Goal: Find specific page/section: Find specific page/section

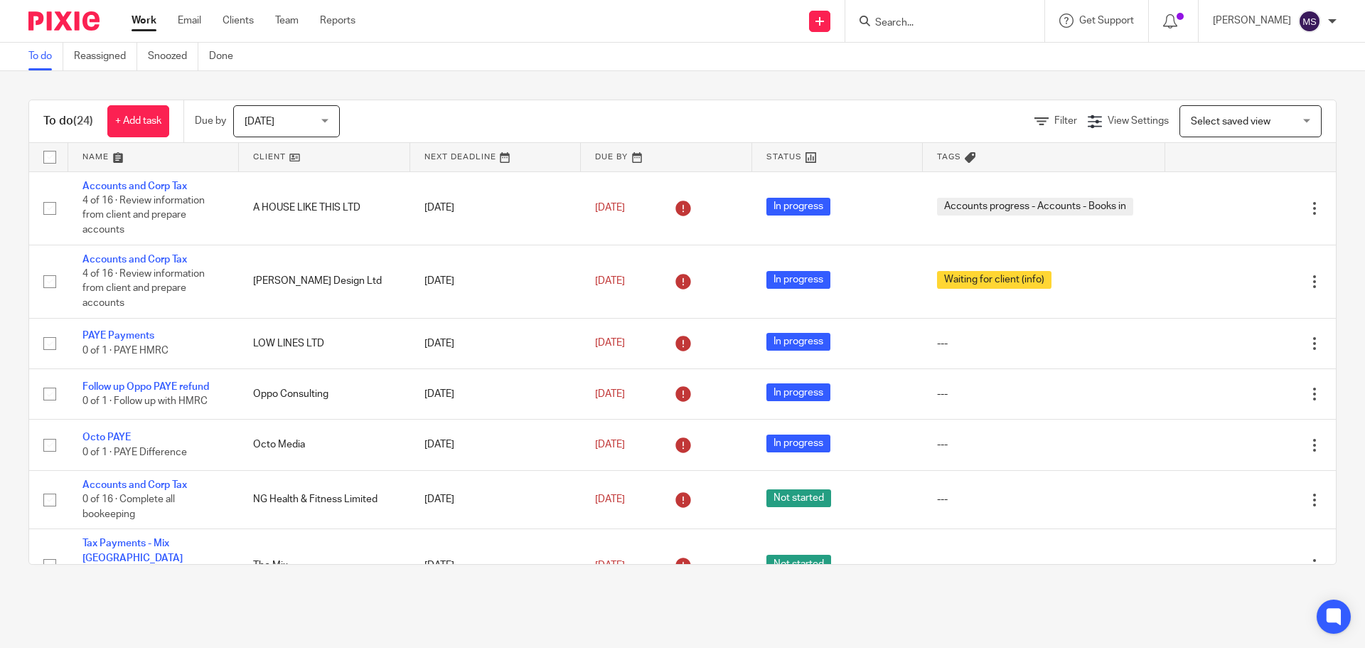
click at [299, 121] on span "[DATE]" at bounding box center [282, 121] width 75 height 30
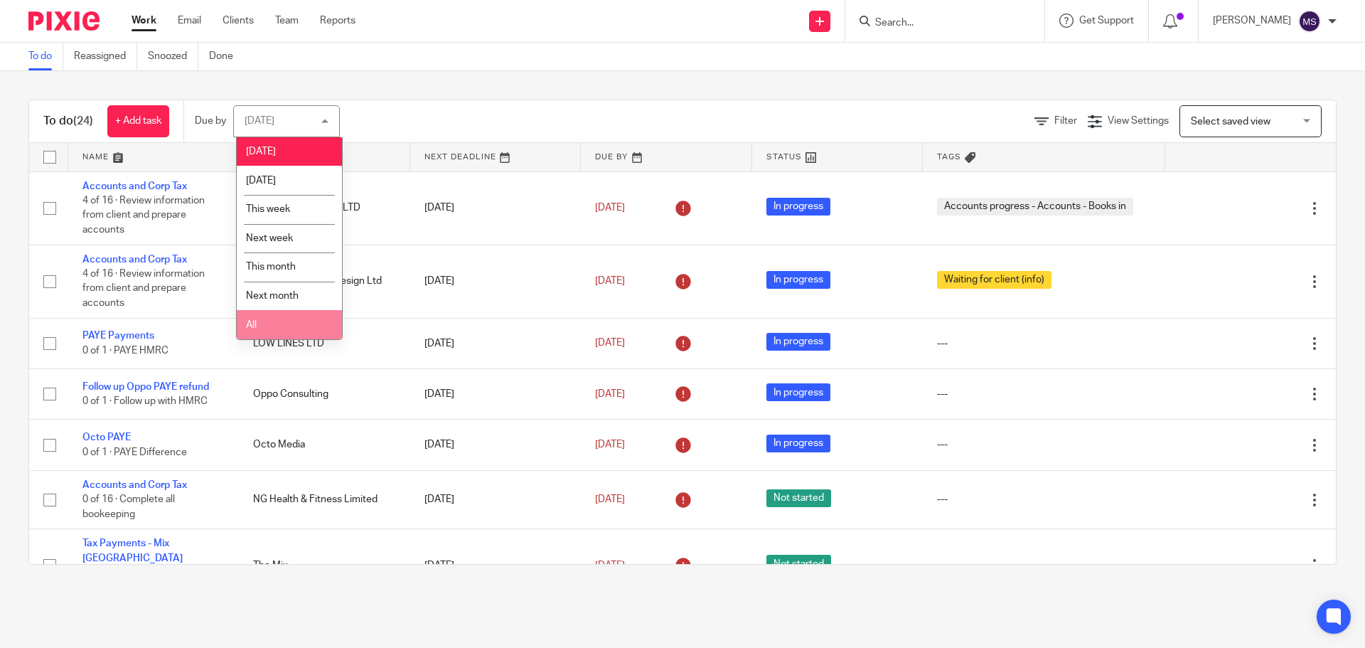
click at [254, 326] on span "All" at bounding box center [251, 325] width 11 height 10
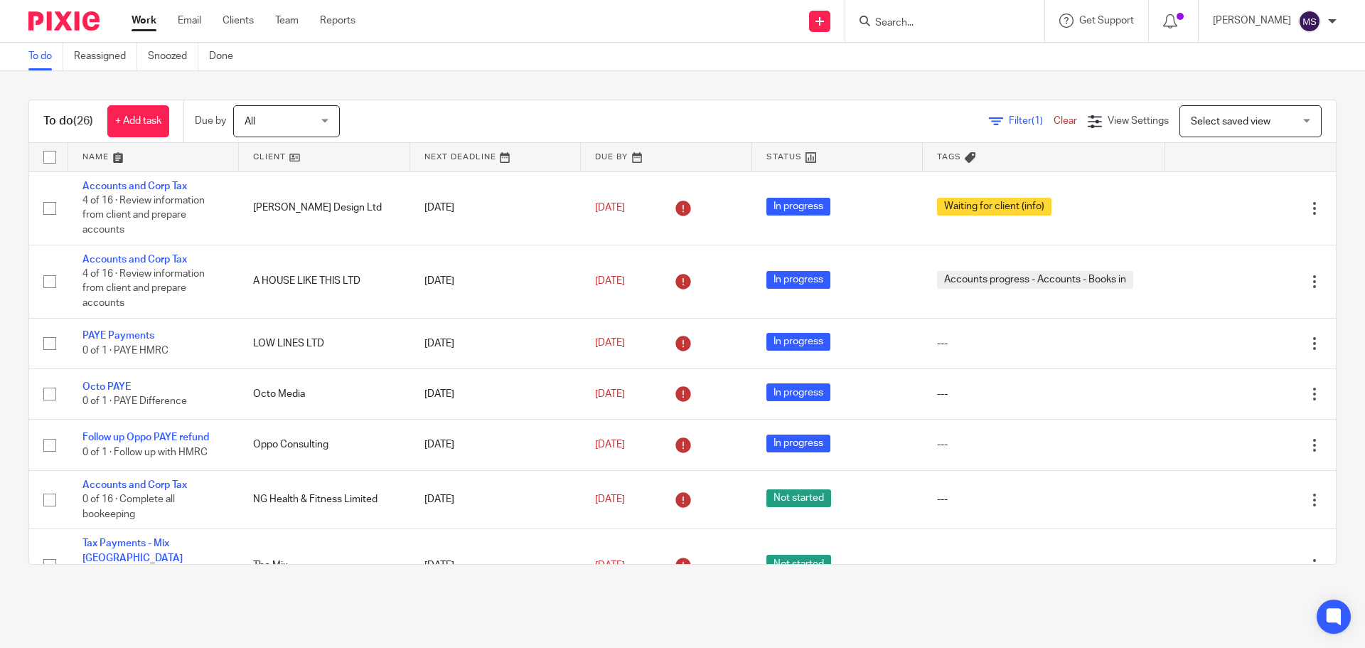
click at [129, 156] on link at bounding box center [153, 157] width 171 height 28
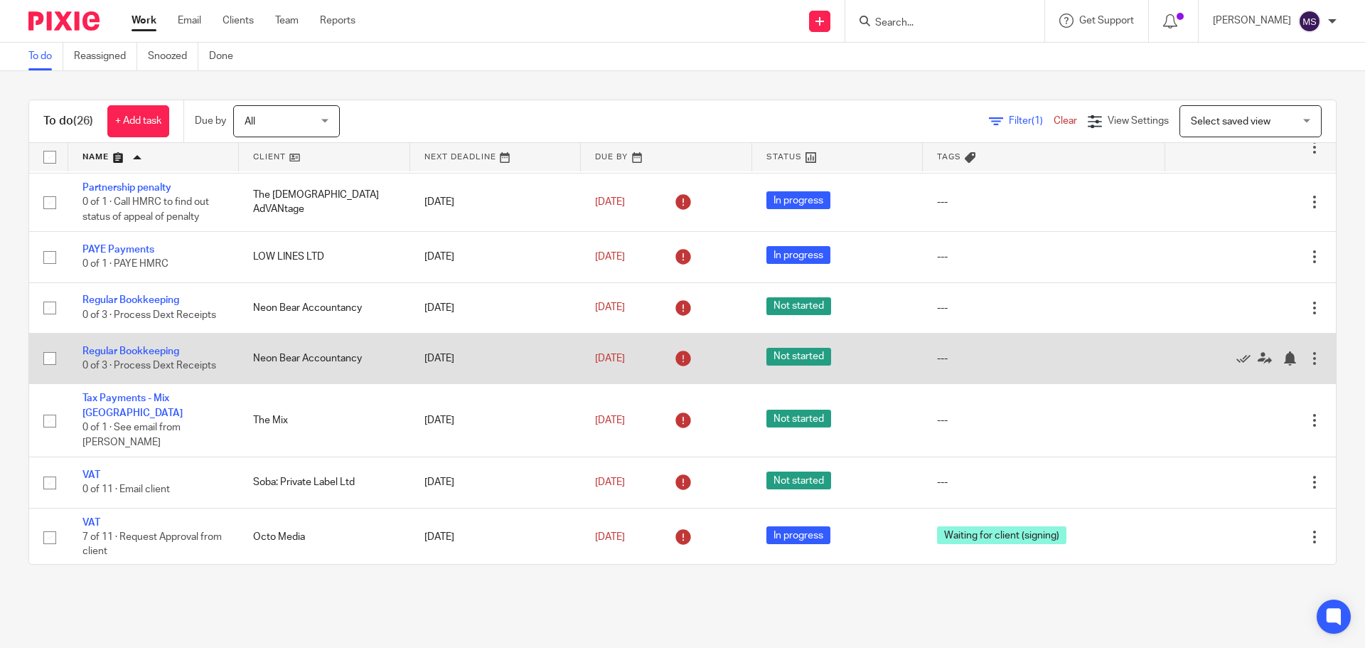
scroll to position [1155, 0]
